Goal: Use online tool/utility: Utilize a website feature to perform a specific function

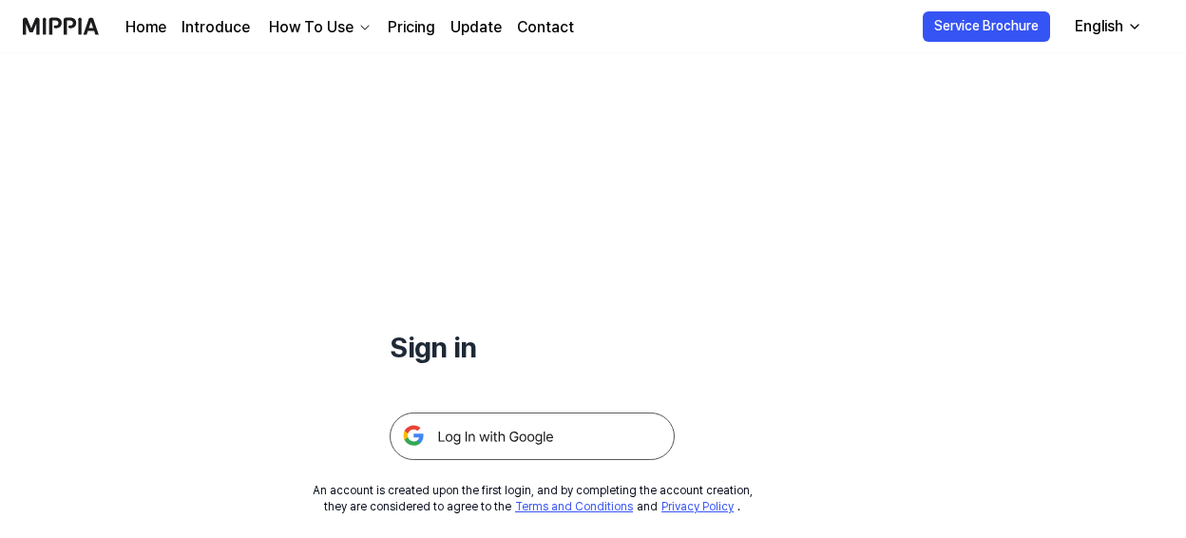
click at [556, 437] on img at bounding box center [532, 436] width 285 height 48
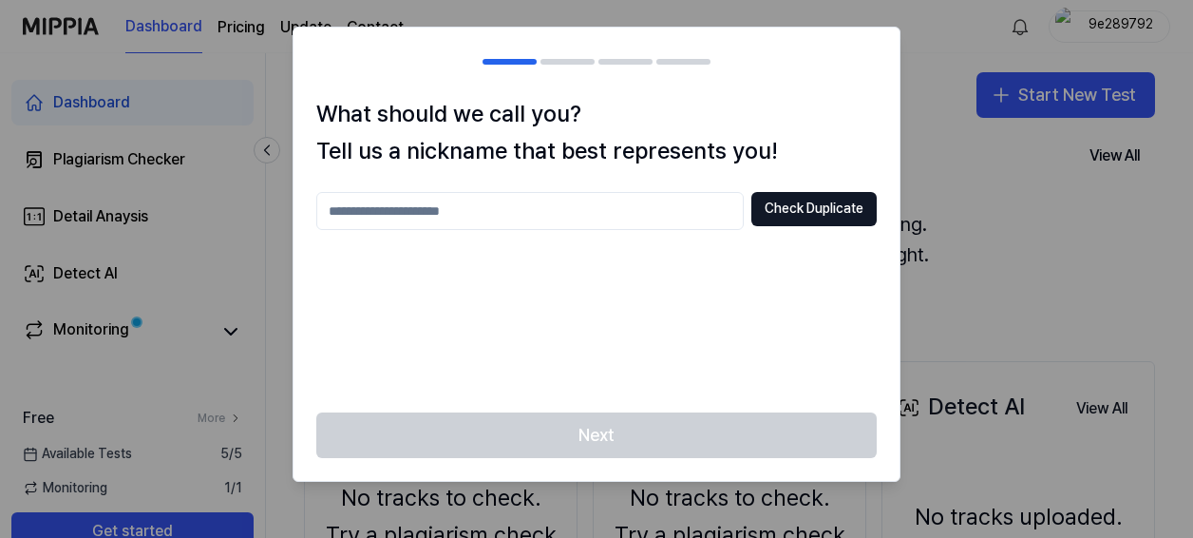
click at [481, 205] on input "text" at bounding box center [530, 211] width 428 height 38
click at [942, 307] on div at bounding box center [596, 269] width 1193 height 538
click at [599, 231] on div "Check Duplicate" at bounding box center [596, 291] width 561 height 198
click at [614, 217] on input "text" at bounding box center [530, 211] width 428 height 38
type input "*********"
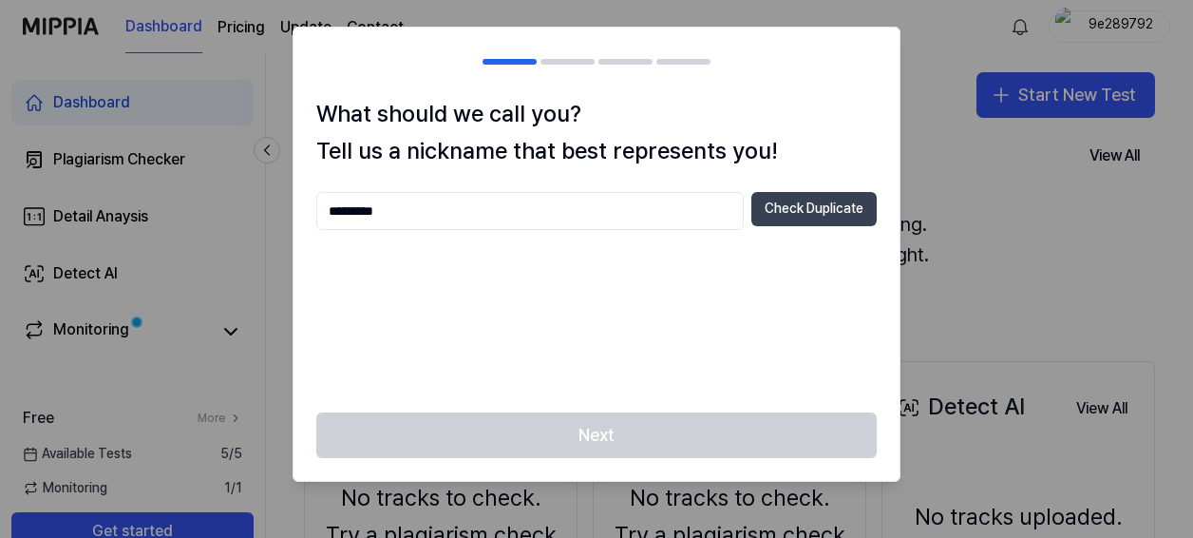
click at [810, 221] on button "Check Duplicate" at bounding box center [814, 209] width 125 height 34
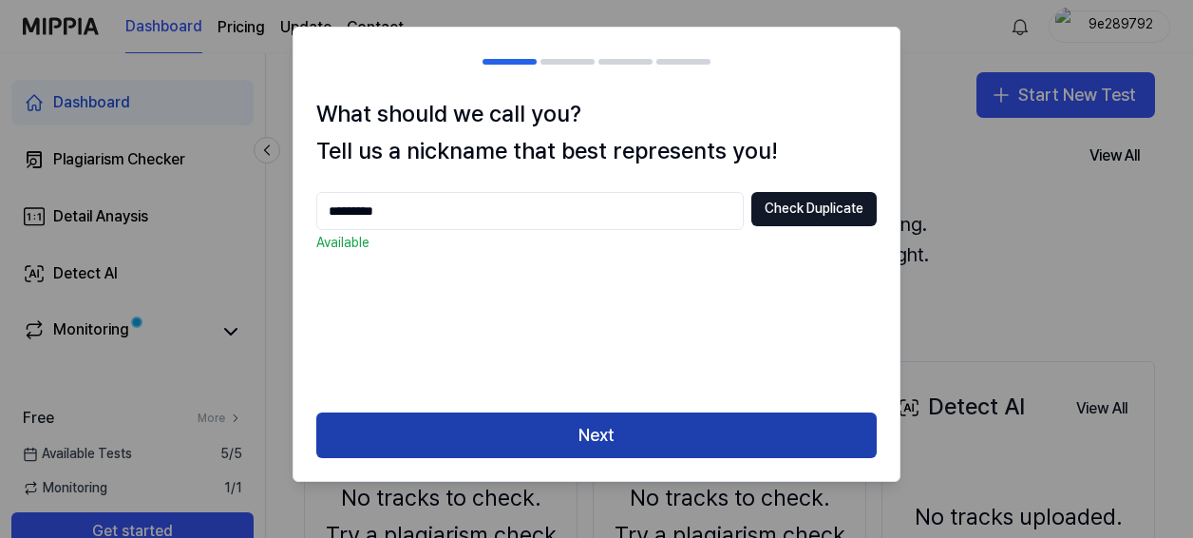
click at [697, 441] on button "Next" at bounding box center [596, 435] width 561 height 46
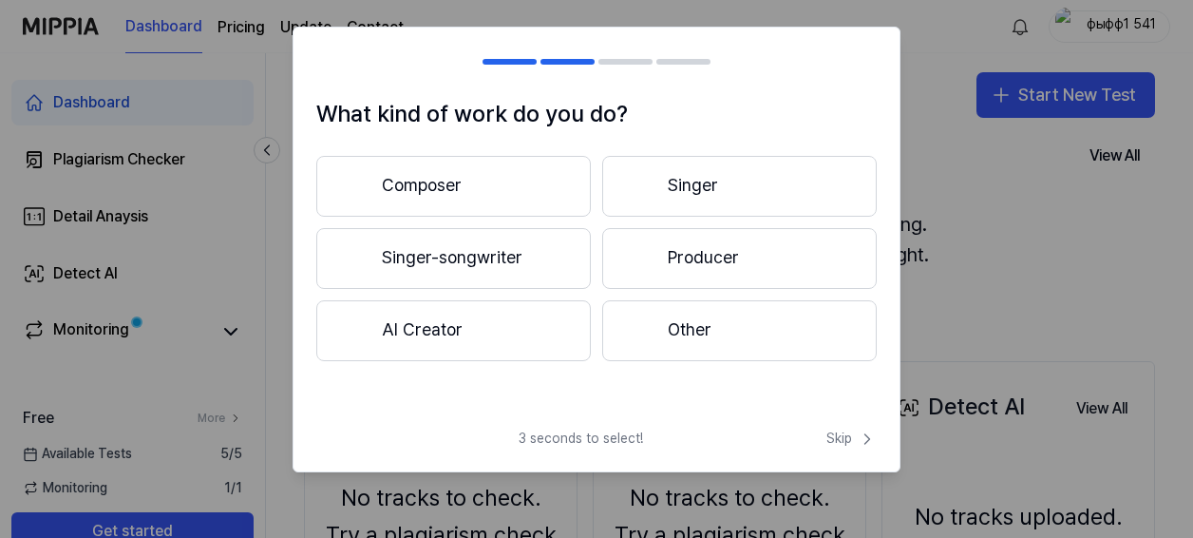
click at [504, 182] on button "Composer" at bounding box center [453, 186] width 275 height 61
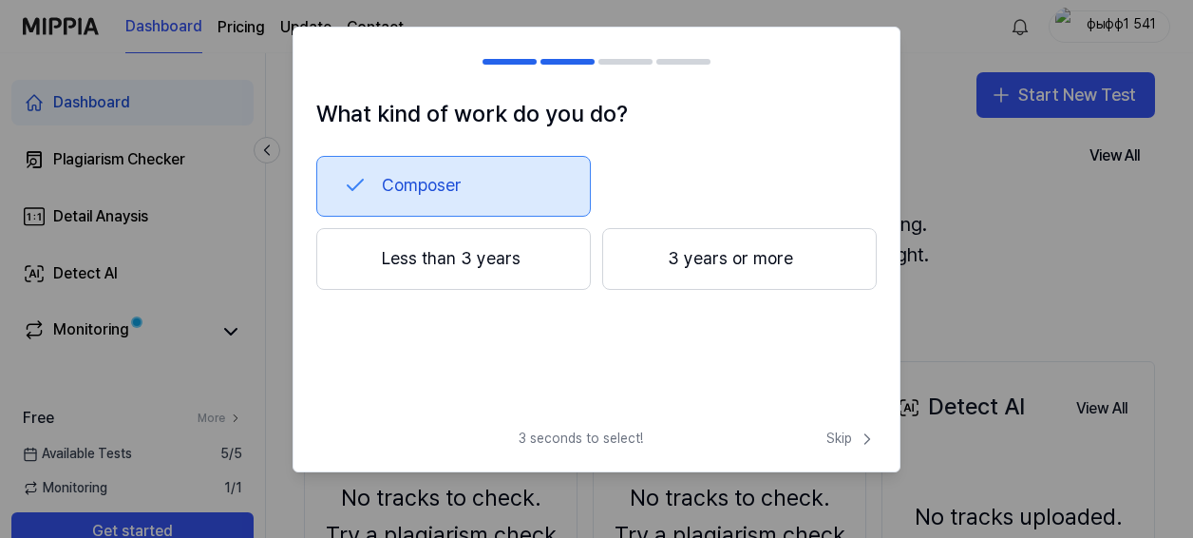
click at [555, 254] on button "Less than 3 years" at bounding box center [453, 259] width 275 height 63
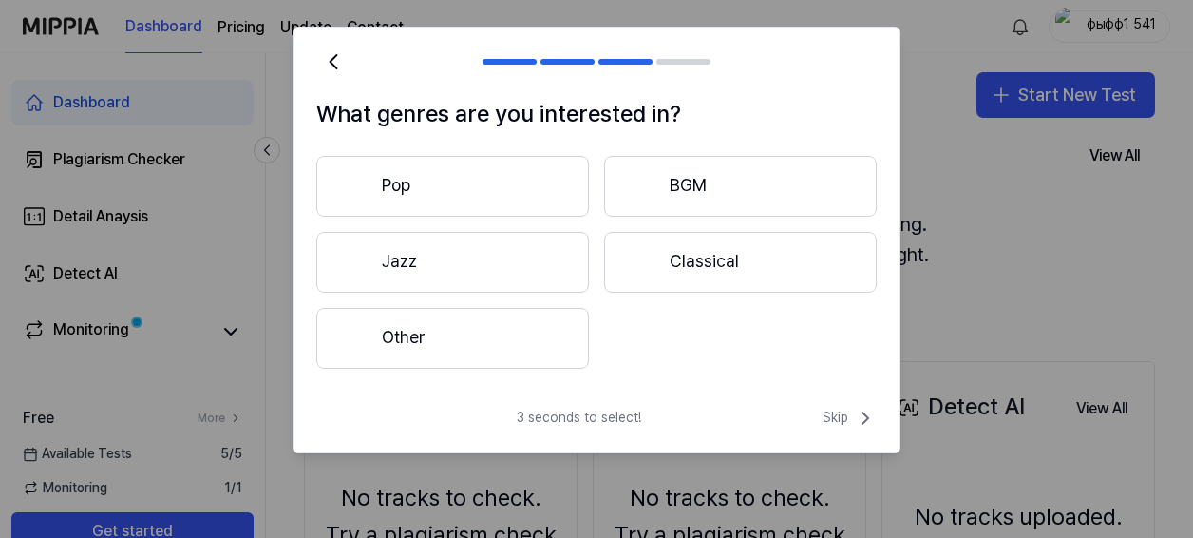
click at [485, 266] on button "Jazz" at bounding box center [452, 262] width 273 height 61
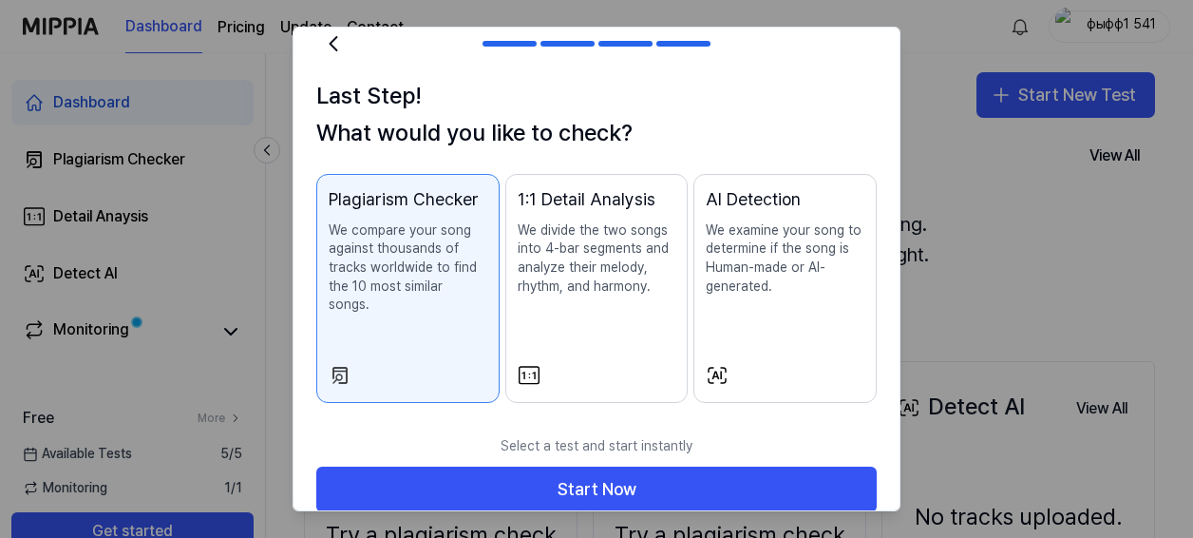
scroll to position [25, 0]
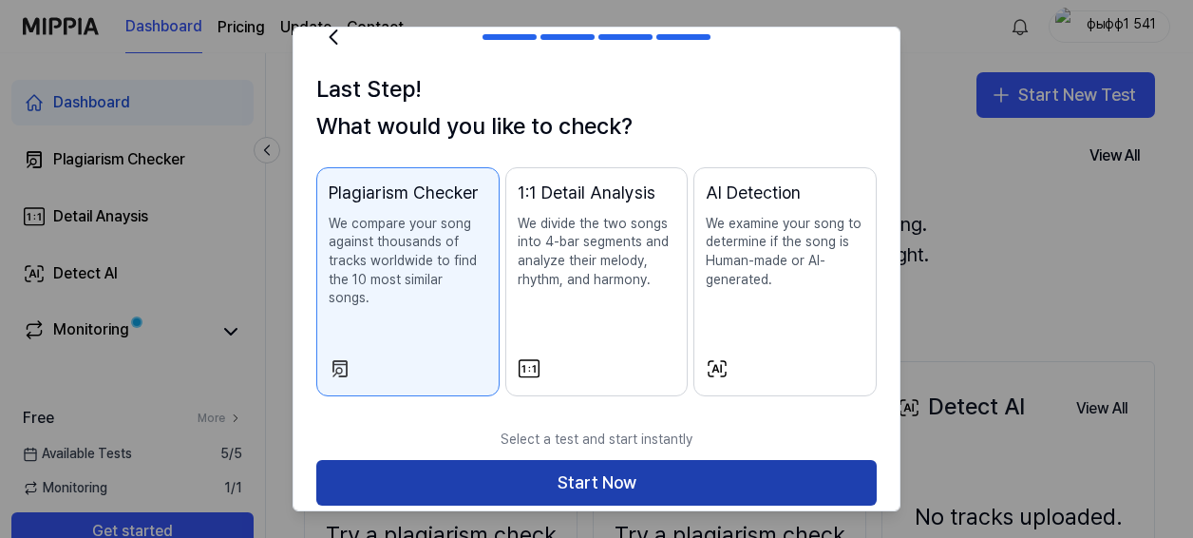
click at [551, 460] on button "Start Now" at bounding box center [596, 483] width 561 height 46
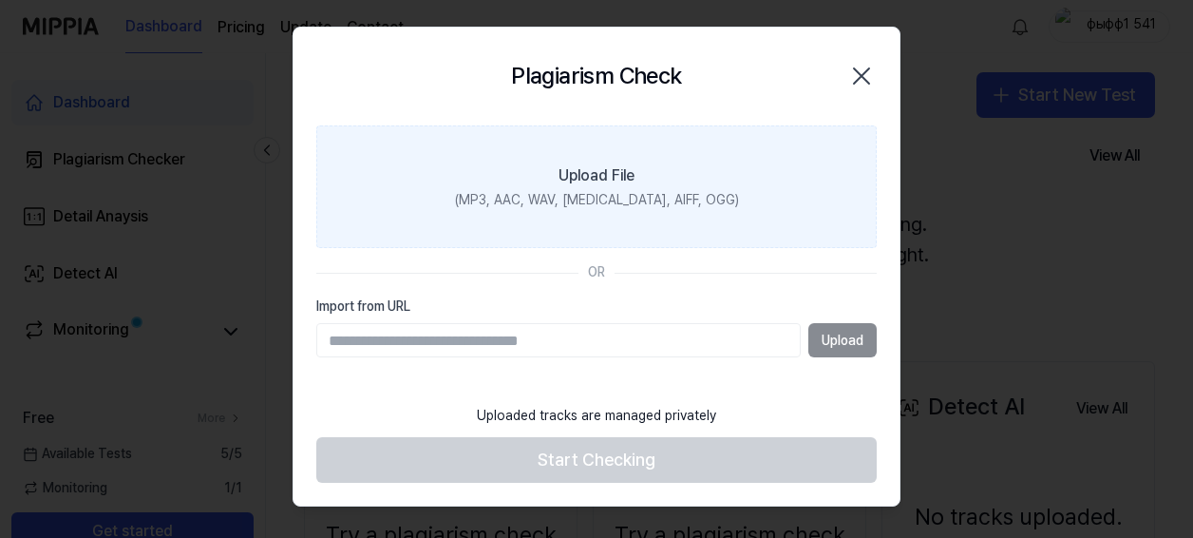
click at [632, 210] on label "Upload File (MP3, AAC, WAV, FLAC, AIFF, OGG)" at bounding box center [596, 187] width 561 height 124
click at [0, 0] on input "Upload File (MP3, AAC, WAV, FLAC, AIFF, OGG)" at bounding box center [0, 0] width 0 height 0
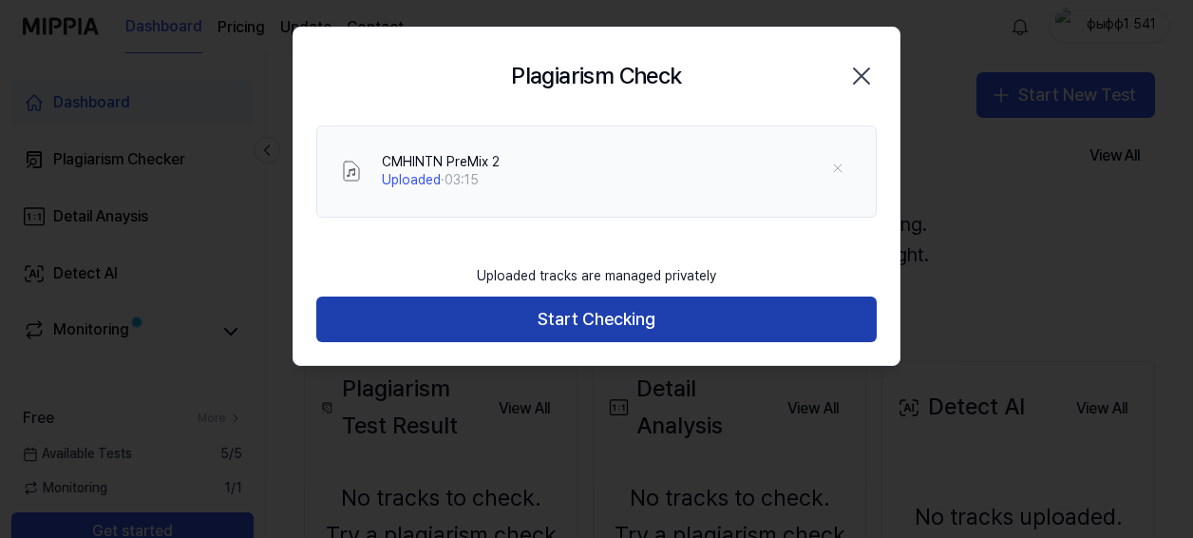
click at [597, 321] on button "Start Checking" at bounding box center [596, 319] width 561 height 46
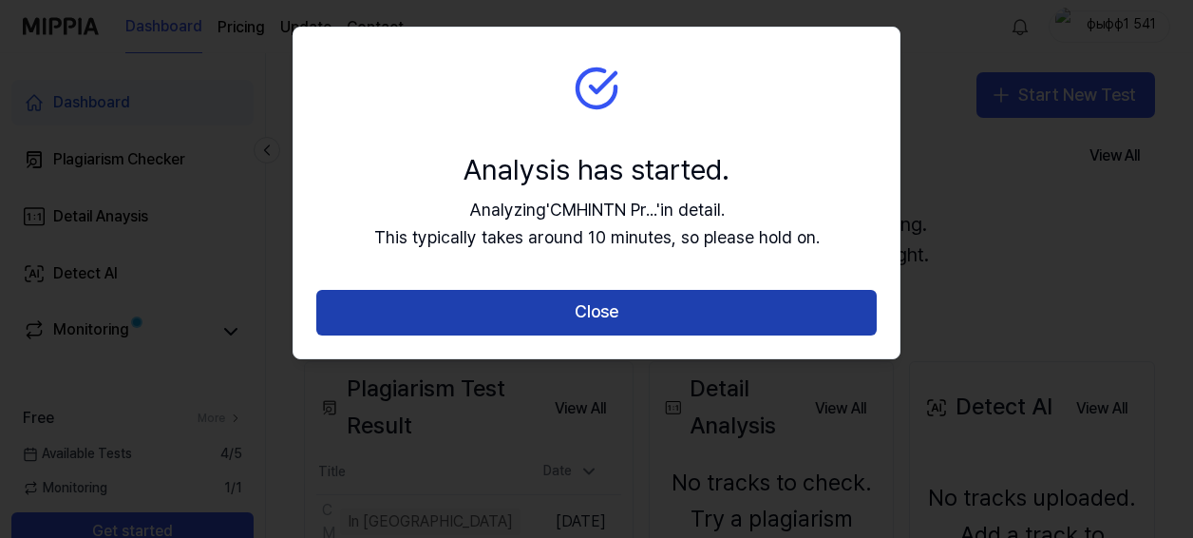
click at [605, 321] on button "Close" at bounding box center [596, 313] width 561 height 46
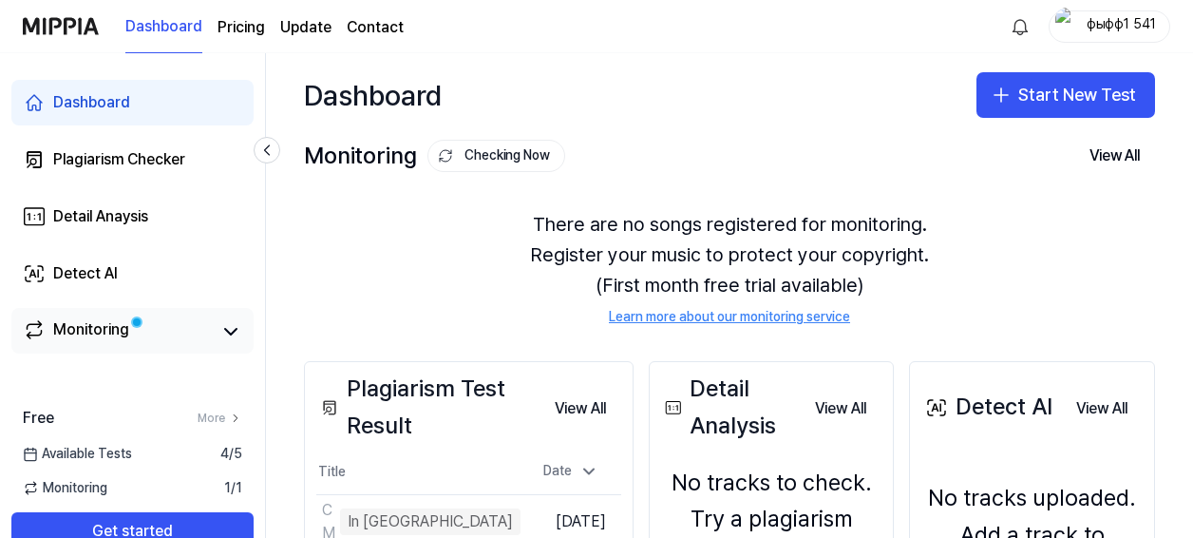
click at [166, 311] on div "Monitoring" at bounding box center [132, 331] width 242 height 46
click at [119, 333] on div "Monitoring" at bounding box center [91, 331] width 76 height 27
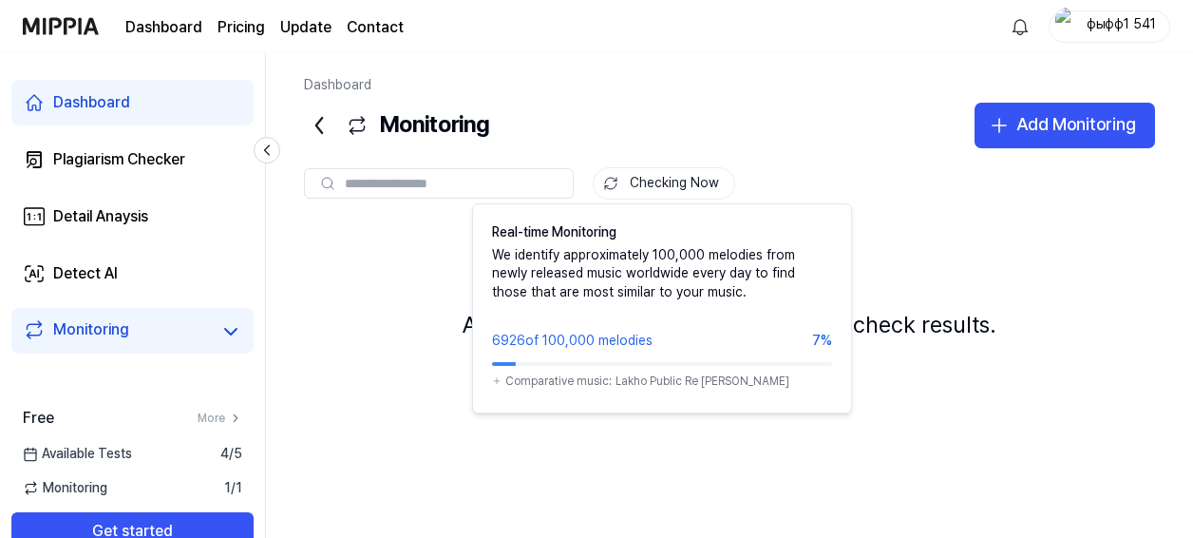
click at [666, 182] on button "Checking Now" at bounding box center [664, 183] width 143 height 32
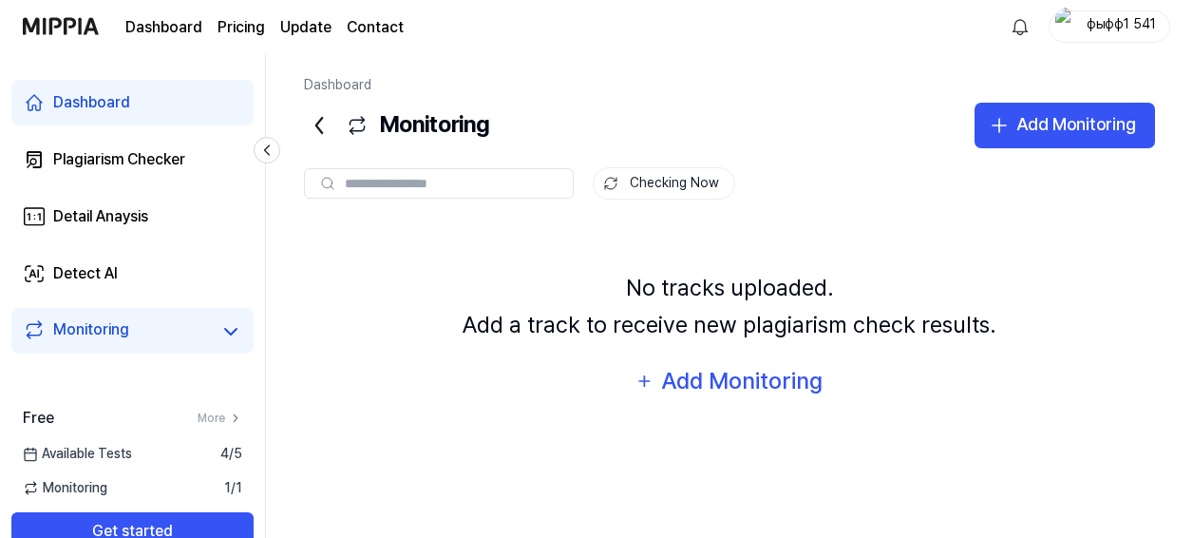
click at [328, 120] on icon at bounding box center [319, 125] width 30 height 30
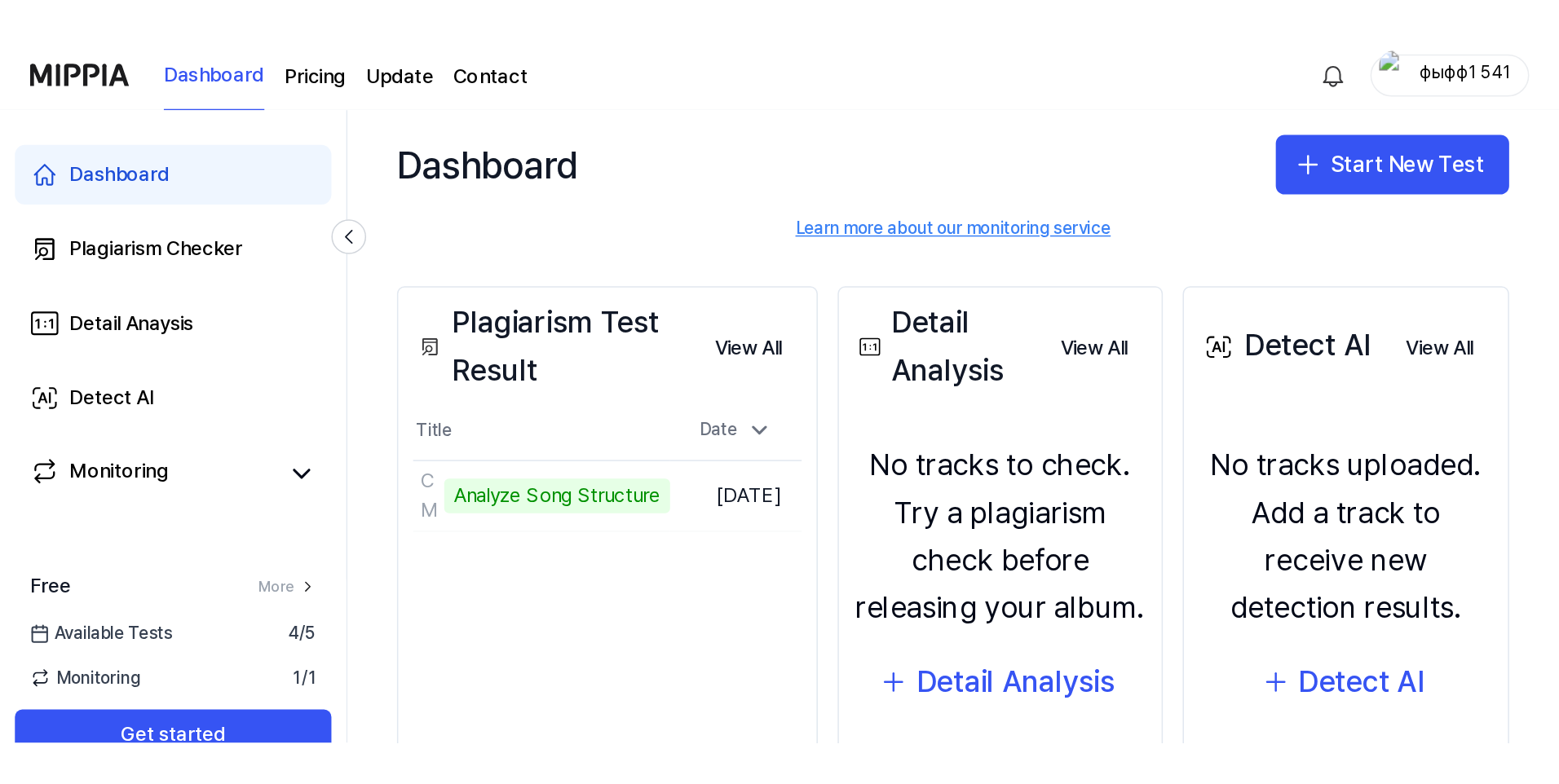
scroll to position [163, 0]
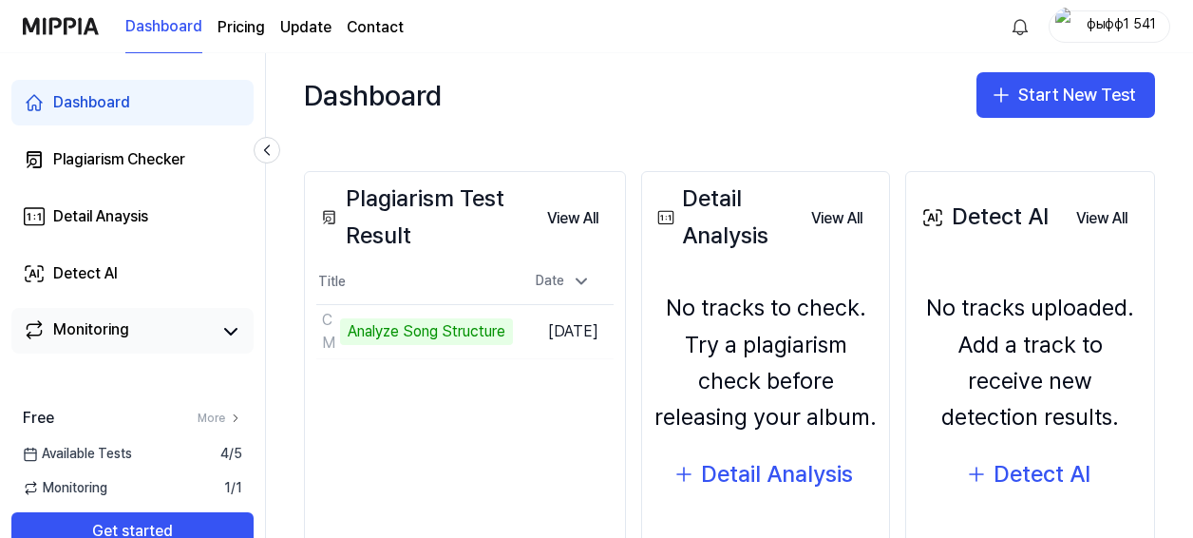
click at [125, 333] on div "Monitoring" at bounding box center [91, 331] width 76 height 27
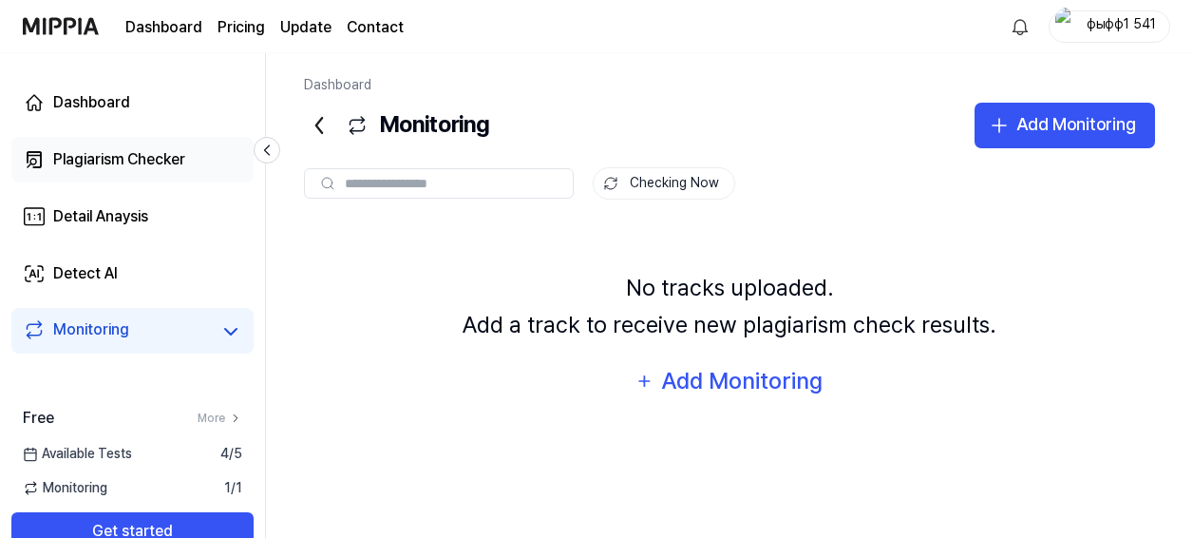
click at [143, 156] on div "Plagiarism Checker" at bounding box center [119, 159] width 132 height 23
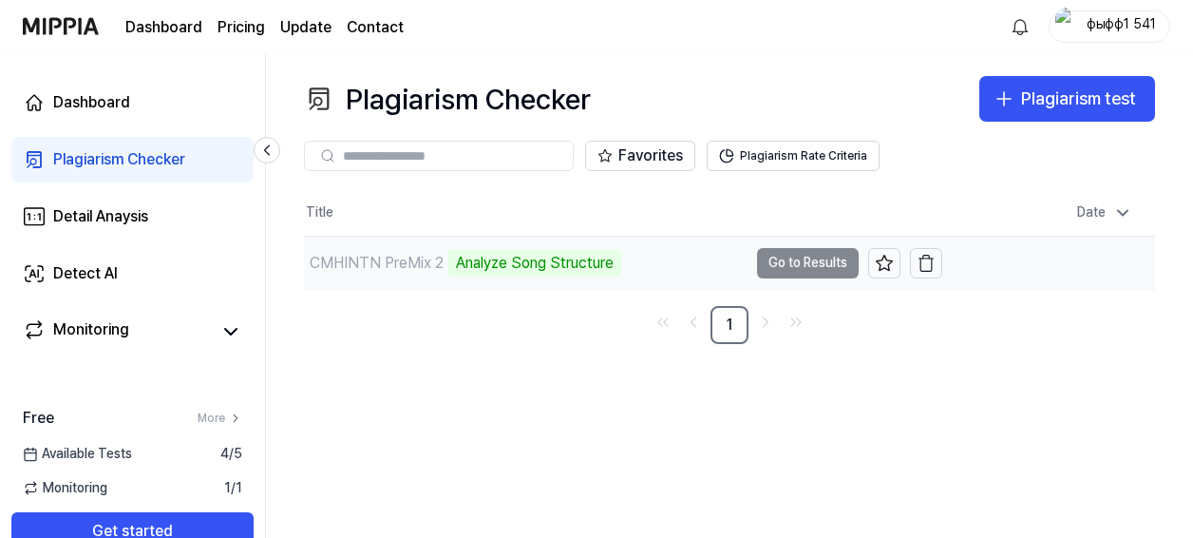
click at [809, 262] on td "CMHINTN PreMix 2 Analyze Song Structure Go to Results" at bounding box center [623, 263] width 638 height 53
click at [488, 266] on div "Analyze Song Structure" at bounding box center [534, 263] width 173 height 27
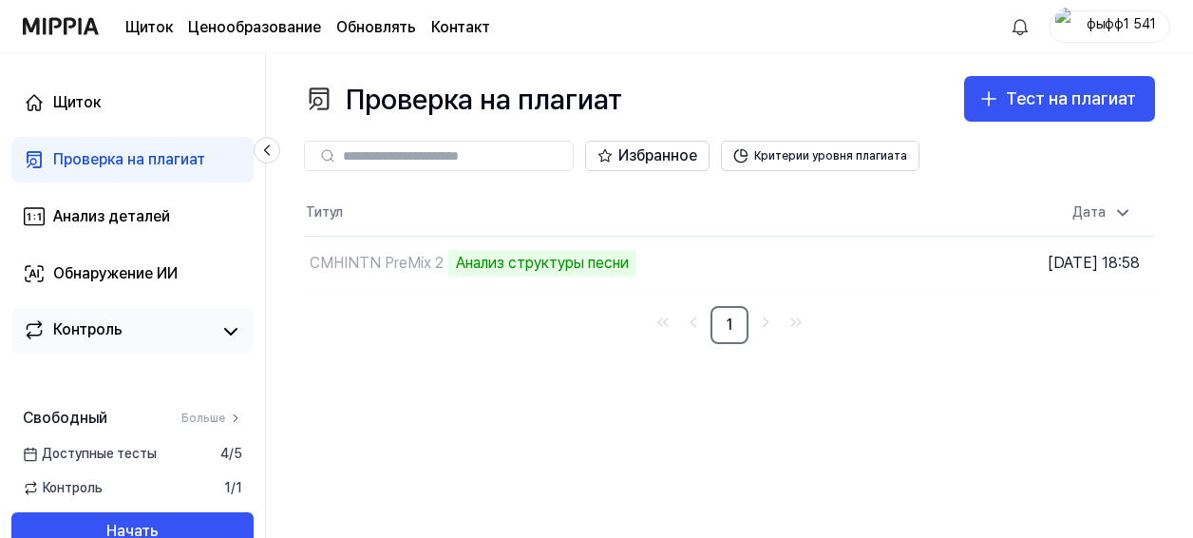
click at [104, 328] on div "Контроль" at bounding box center [87, 331] width 69 height 27
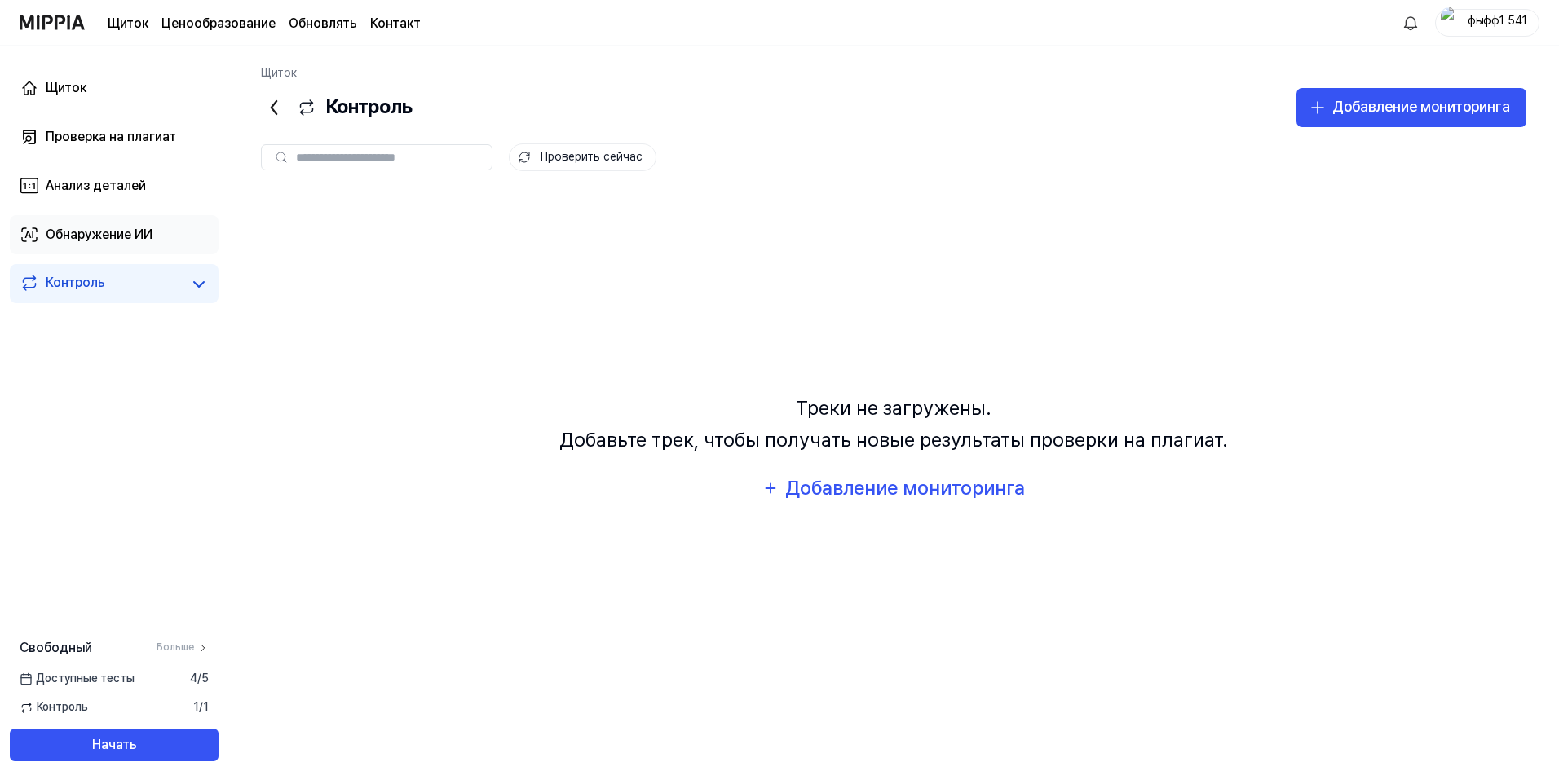
click at [106, 220] on link "Обнаружение ИИ" at bounding box center [113, 235] width 208 height 39
click at [106, 250] on link "Обнаружение ИИ" at bounding box center [113, 235] width 208 height 39
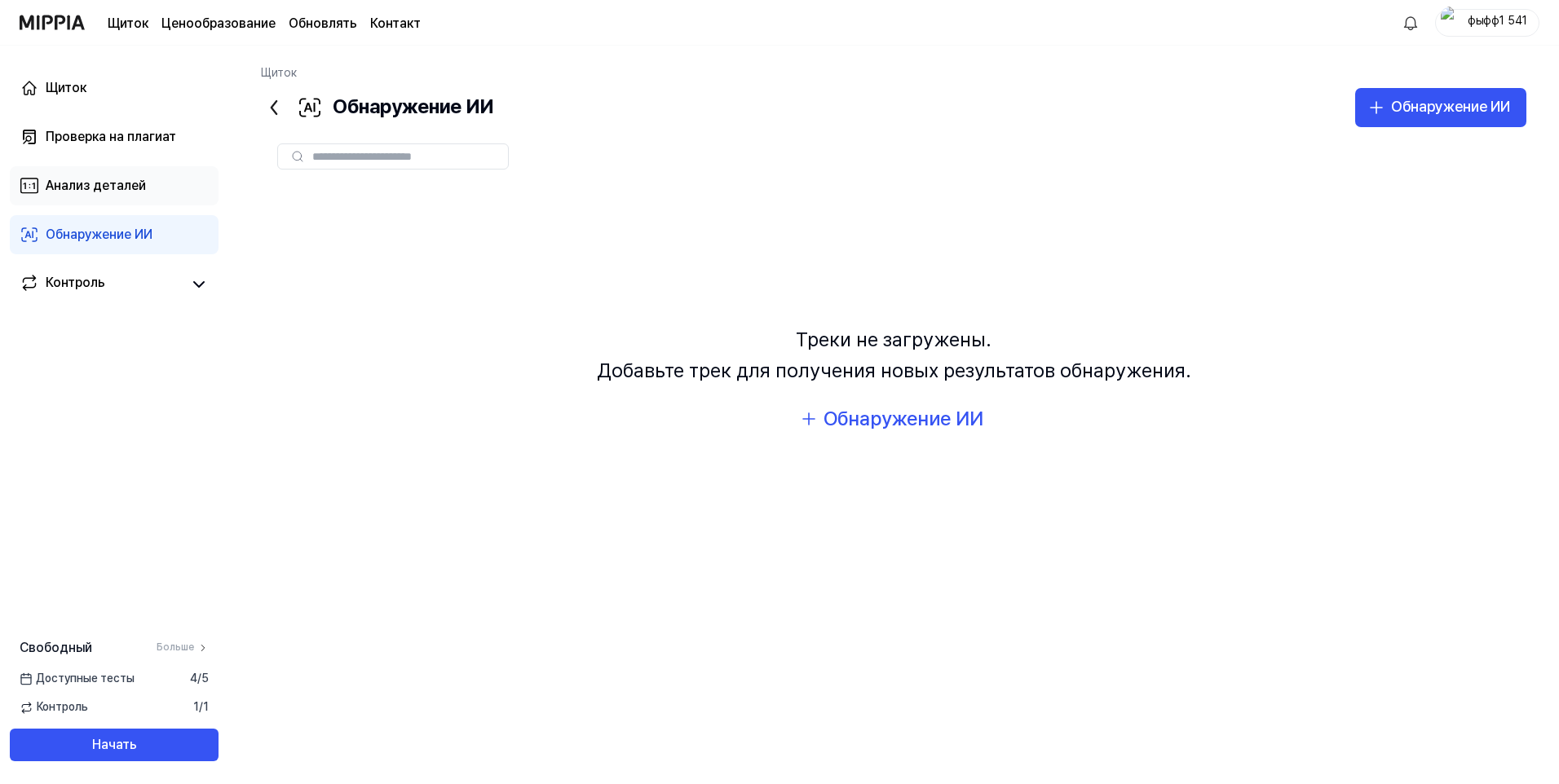
click at [106, 185] on div "Анализ деталей" at bounding box center [95, 185] width 100 height 20
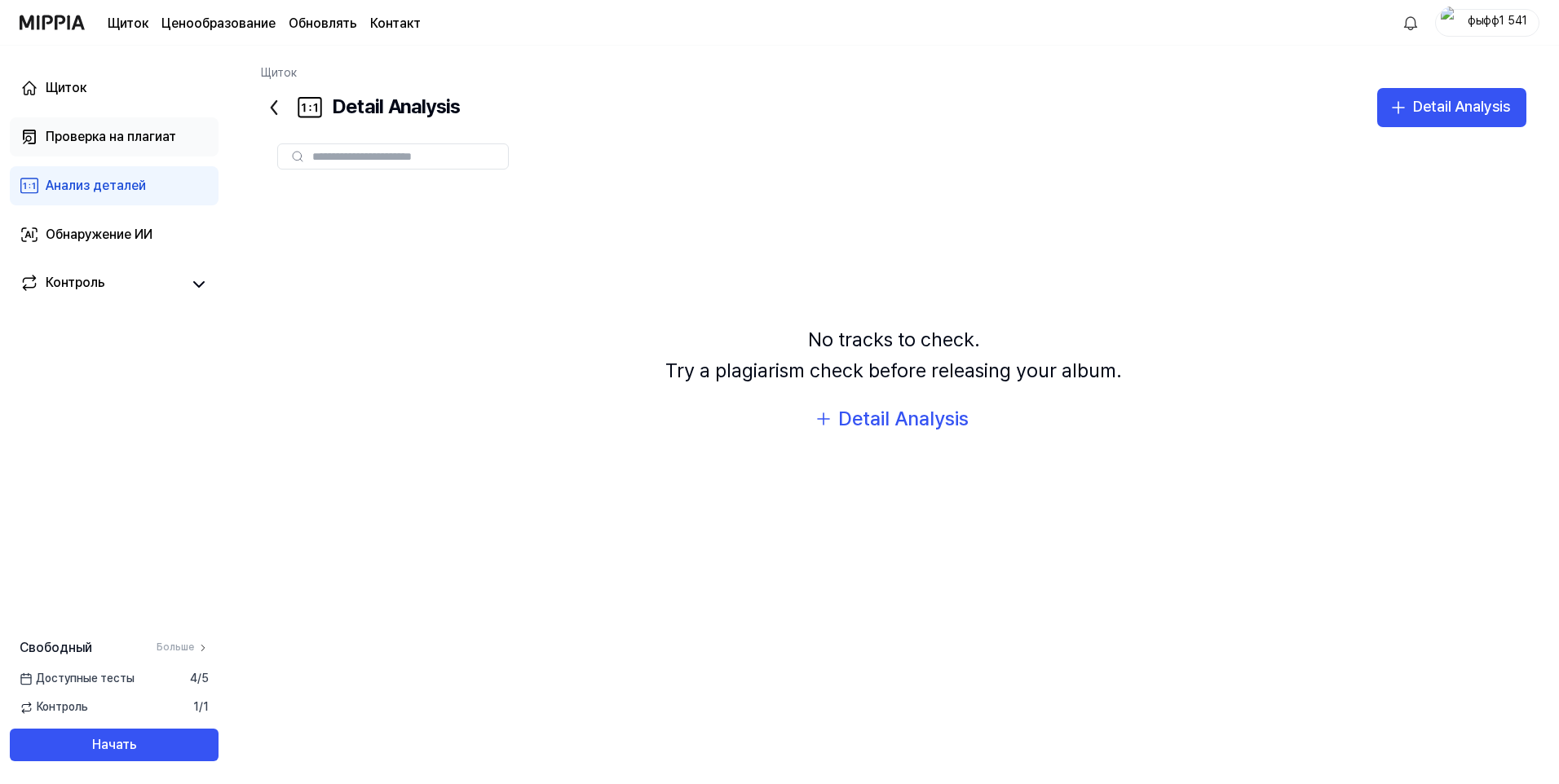
click at [115, 137] on div "Проверка на плагиат" at bounding box center [111, 136] width 130 height 20
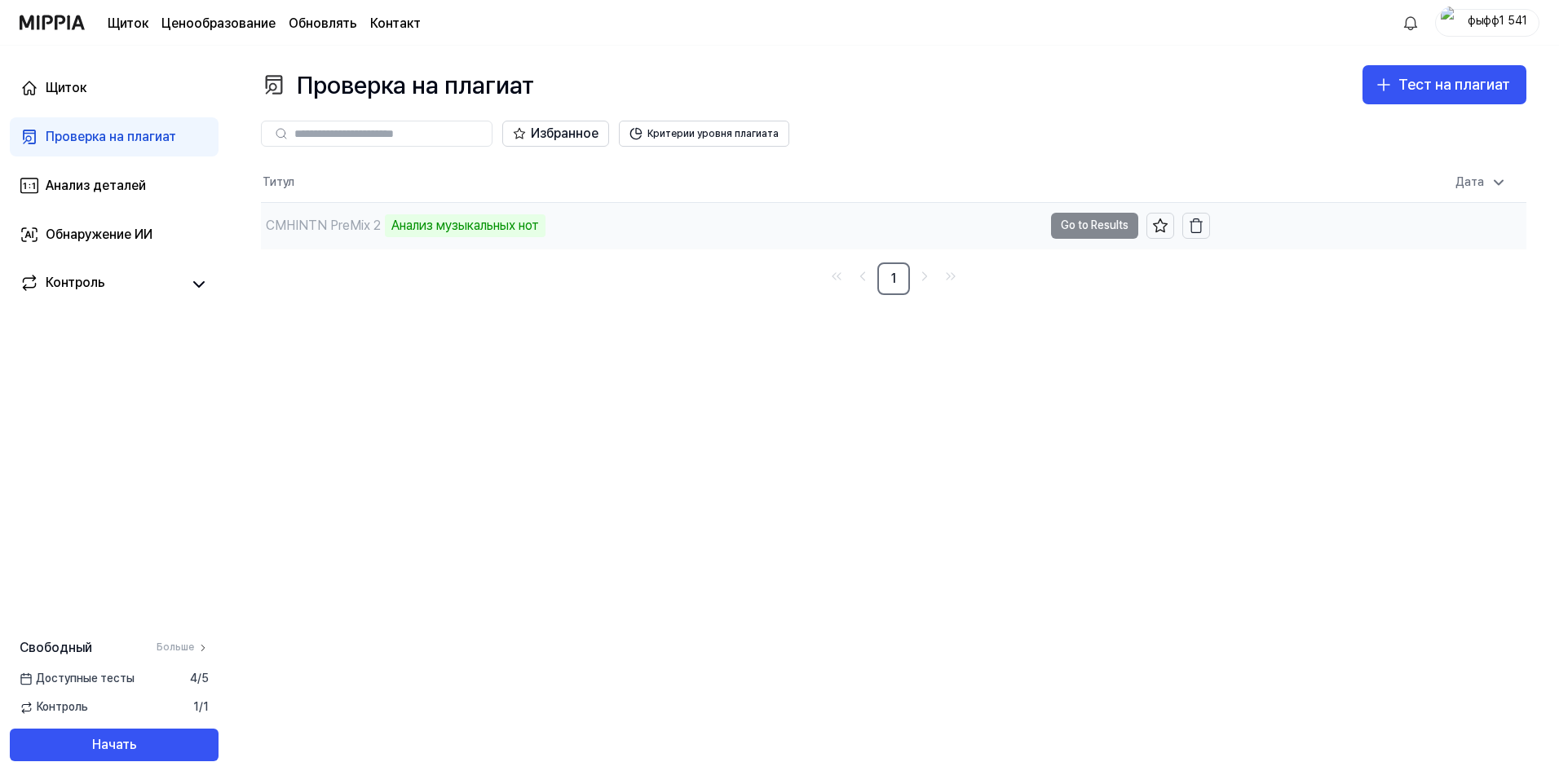
click at [1023, 232] on td "CMHINTN PreMix 2 Анализ музыкальных нот Go to Results" at bounding box center [735, 226] width 949 height 45
click at [677, 230] on div "CMHINTN PreMix 2" at bounding box center [651, 226] width 782 height 45
